Goal: Task Accomplishment & Management: Manage account settings

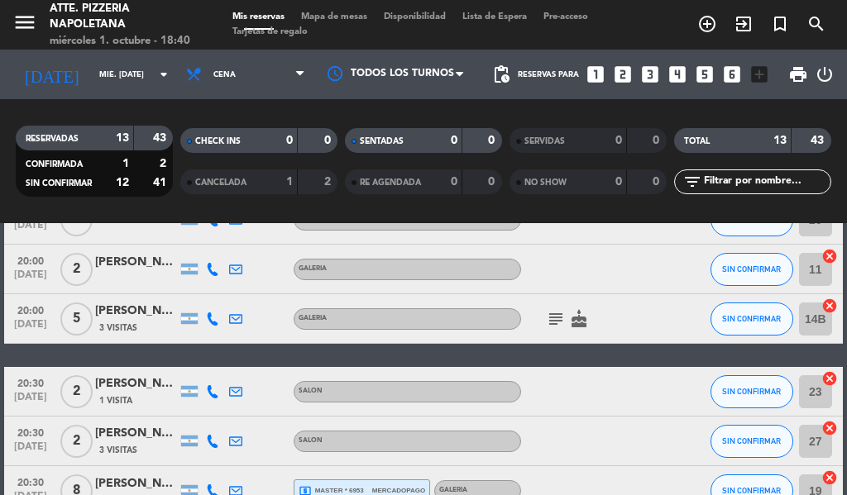
scroll to position [247, 0]
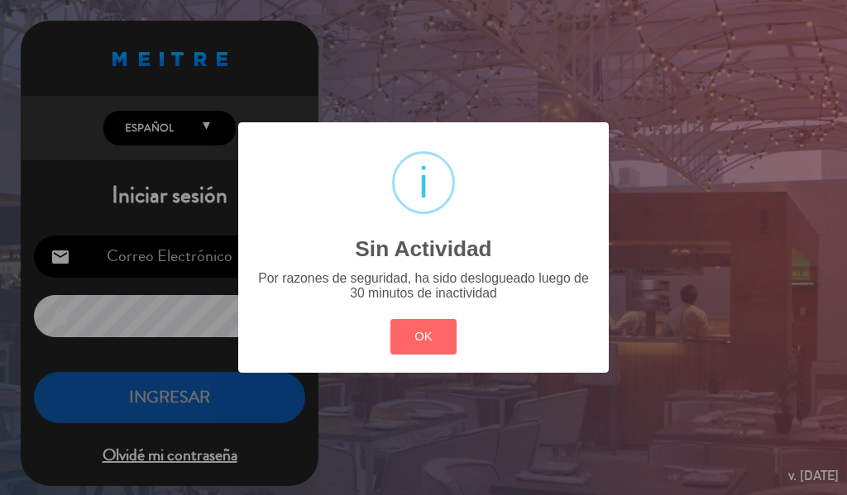
type input "[EMAIL_ADDRESS][DOMAIN_NAME]"
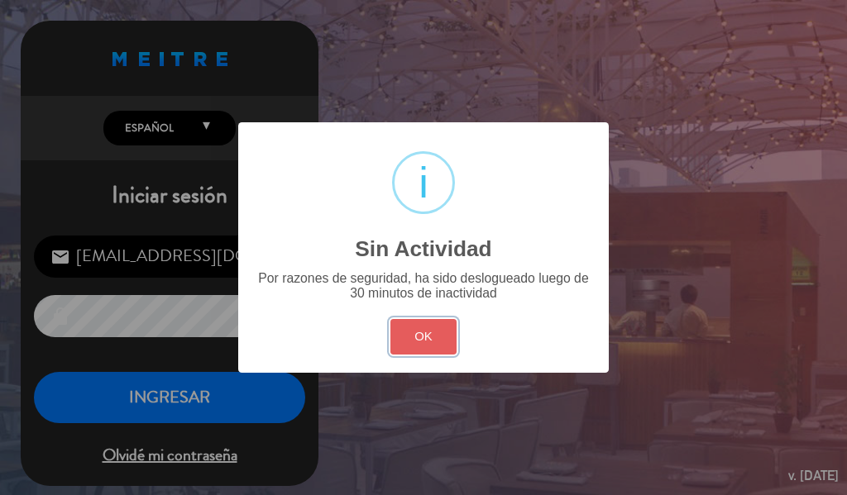
drag, startPoint x: 428, startPoint y: 331, endPoint x: 395, endPoint y: 337, distance: 33.7
click at [423, 332] on button "OK" at bounding box center [423, 337] width 67 height 36
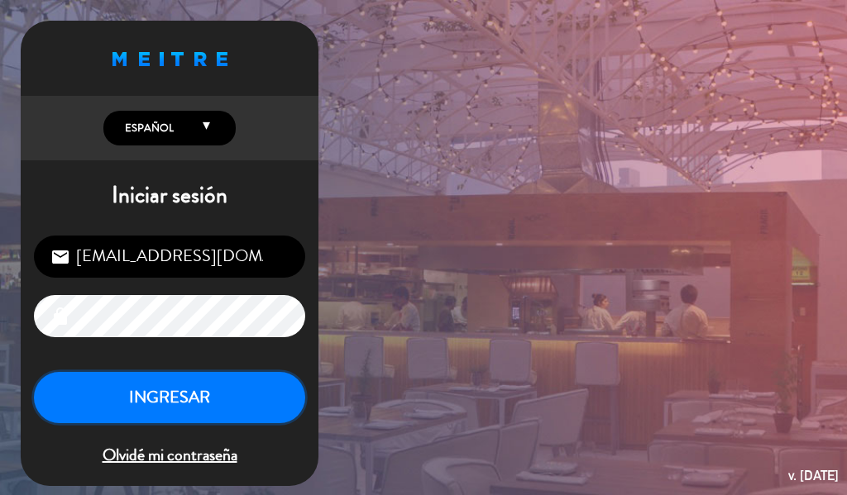
click at [275, 393] on button "INGRESAR" at bounding box center [169, 398] width 271 height 52
